Goal: Task Accomplishment & Management: Complete application form

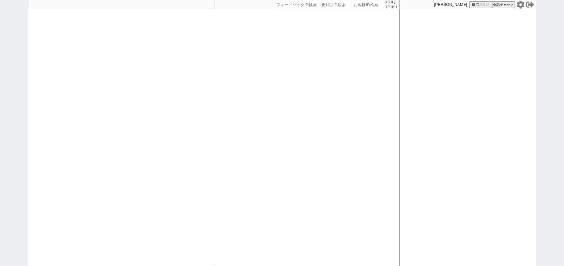
click at [321, 5] on input "number" at bounding box center [336, 4] width 31 height 7
paste input "618726"
type input "618726"
select select
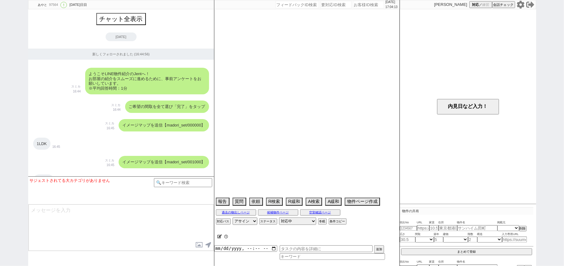
select select "[DATE]"
select select "1"
select select "33"
select select "6"
select select "60"
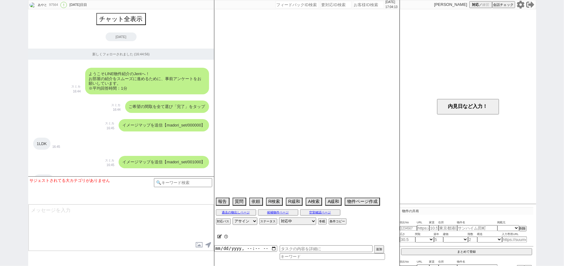
select select "75"
select select "44"
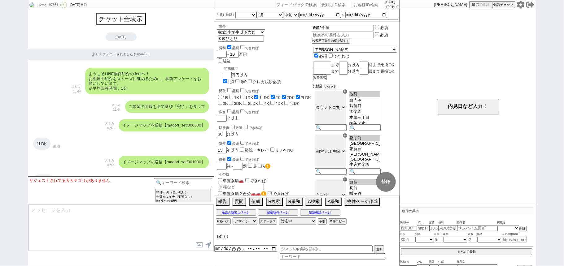
click at [367, 2] on input "number" at bounding box center [368, 4] width 31 height 7
click at [367, 6] on input "number" at bounding box center [368, 4] width 31 height 7
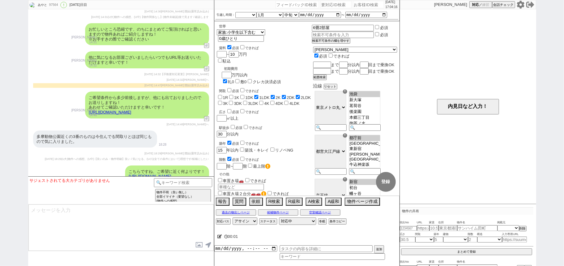
paste input "618726"
type input "618726"
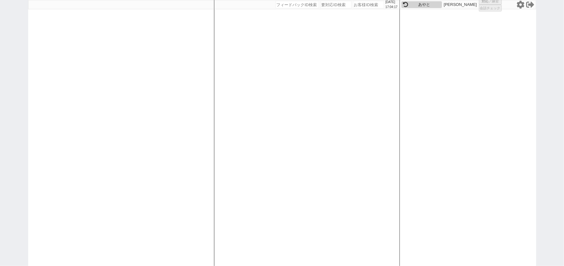
select select "400"
select select "1"
select select "2"
select select
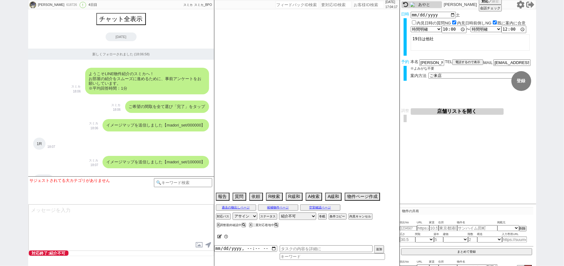
type textarea "＠アパマンショップ[GEOGRAPHIC_DATA]、アエラス荻窪とやり取りあり＠ →5社以上で手数料比較して案内先決めちゃうので、うち経由では案内まで行けない"
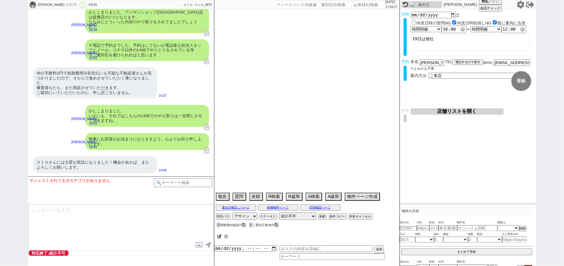
select select "2025"
select select "11"
select select "37"
select select "0"
select select "838"
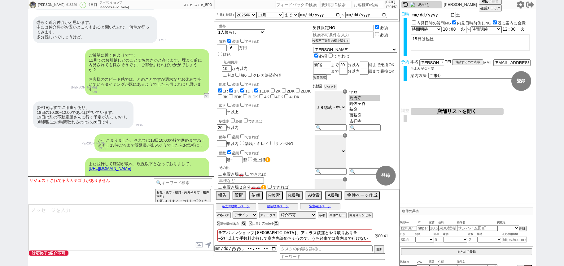
scroll to position [2583, 0]
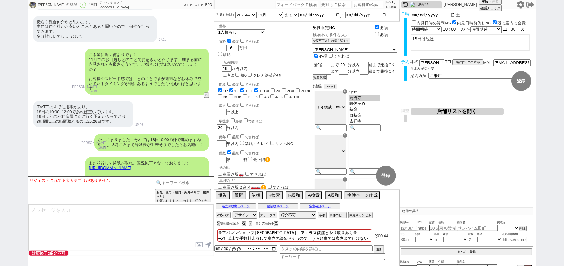
click at [168, 107] on div "[DATE]はすでに用事があり、 18日の10:00~12:00であれば空いています。 19日は別の不動産屋さんに行く予定が入っており、 3時間以上の時間取れ…" at bounding box center [121, 114] width 186 height 33
